Goal: Find specific page/section: Find specific page/section

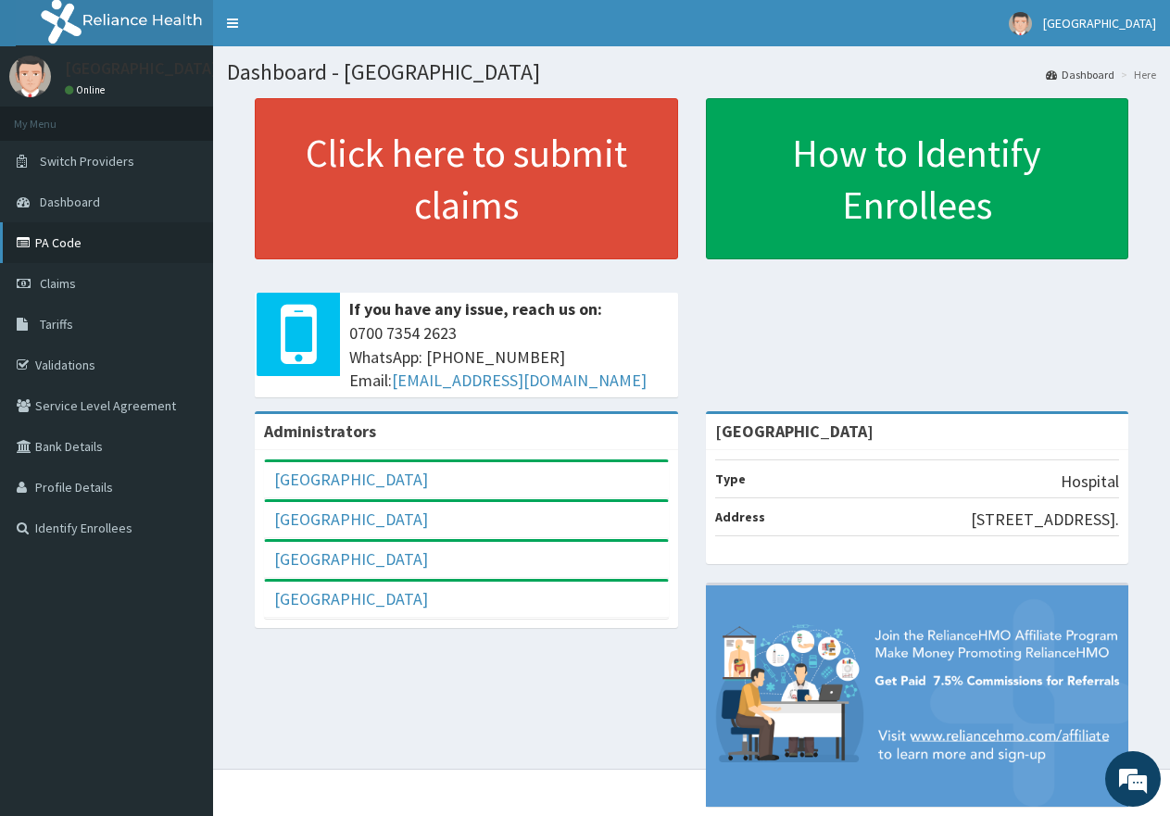
click at [61, 242] on link "PA Code" at bounding box center [106, 242] width 213 height 41
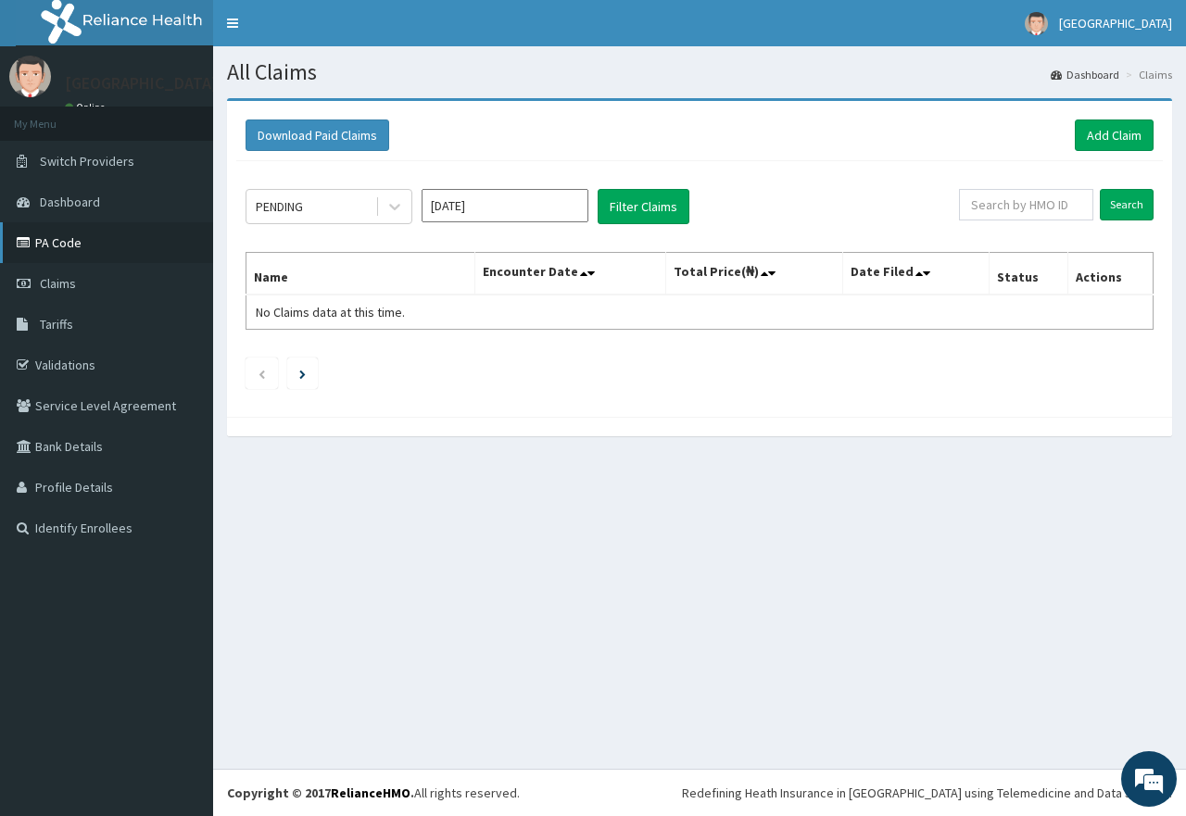
click at [65, 242] on link "PA Code" at bounding box center [106, 242] width 213 height 41
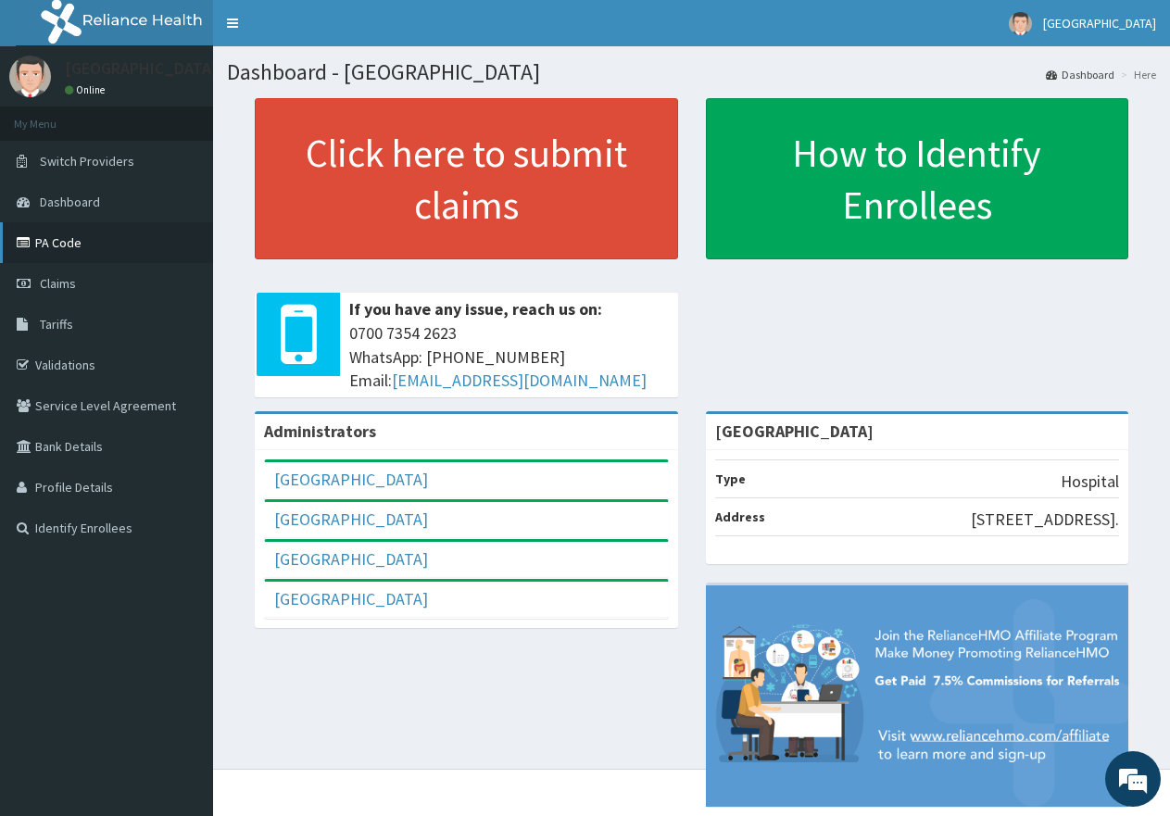
click at [60, 239] on link "PA Code" at bounding box center [106, 242] width 213 height 41
